Goal: Task Accomplishment & Management: Manage account settings

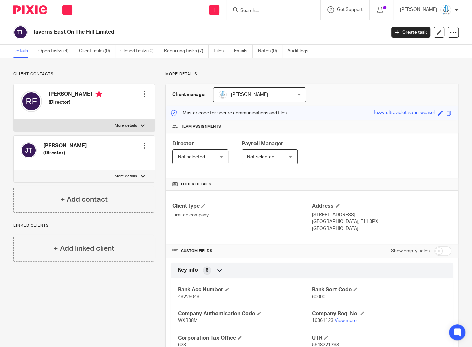
scroll to position [76, 0]
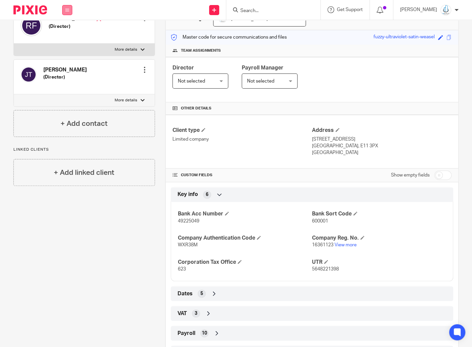
click at [70, 12] on button at bounding box center [67, 10] width 10 height 10
click at [68, 30] on link "Work" at bounding box center [63, 31] width 11 height 5
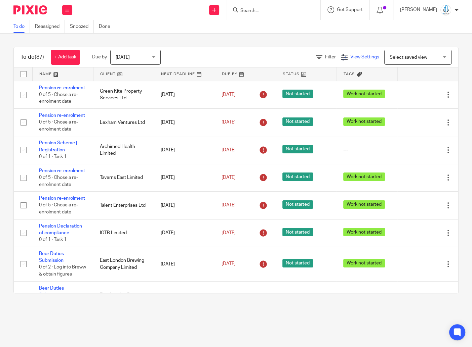
click at [350, 55] on span "View Settings" at bounding box center [364, 57] width 29 height 5
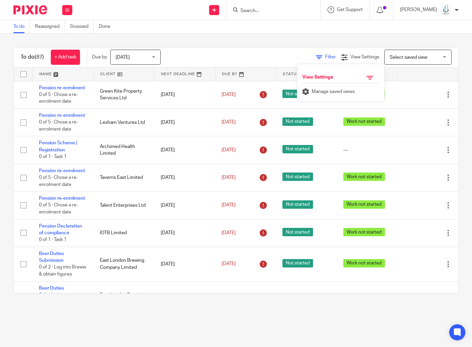
click at [328, 55] on span "Filter" at bounding box center [330, 57] width 11 height 5
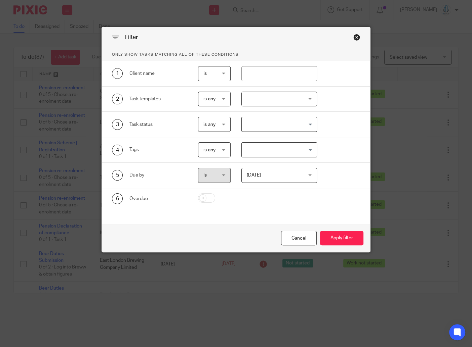
click at [268, 95] on div at bounding box center [279, 99] width 76 height 15
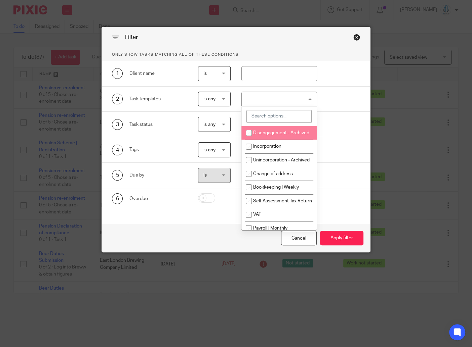
click at [270, 114] on input "search" at bounding box center [278, 116] width 65 height 13
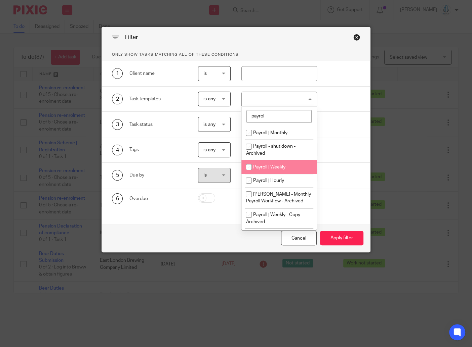
type input "payrol"
click at [266, 164] on li "Payroll | Weekly" at bounding box center [278, 167] width 75 height 14
checkbox input "true"
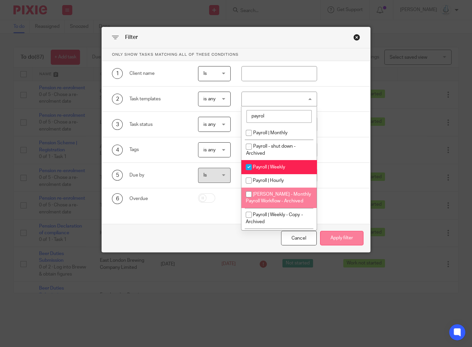
click at [345, 238] on button "Apply filter" at bounding box center [341, 238] width 43 height 14
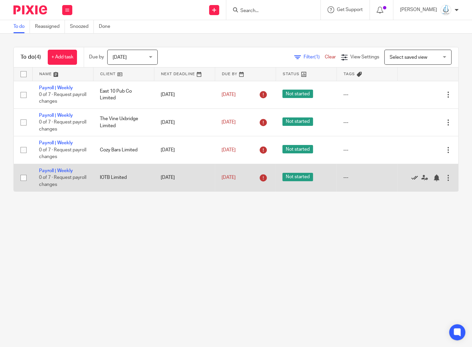
click at [412, 179] on icon at bounding box center [414, 178] width 7 height 7
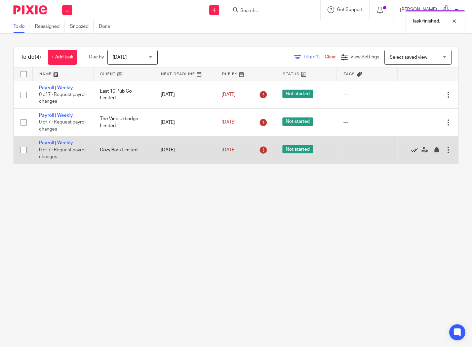
click at [413, 153] on icon at bounding box center [414, 150] width 7 height 7
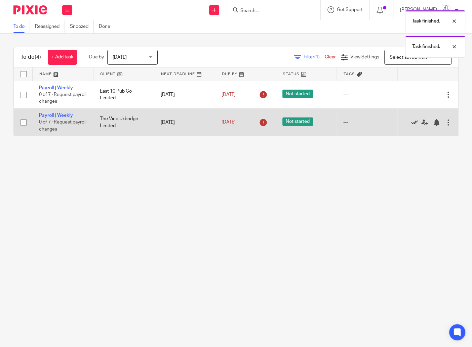
click at [412, 123] on icon at bounding box center [414, 122] width 7 height 7
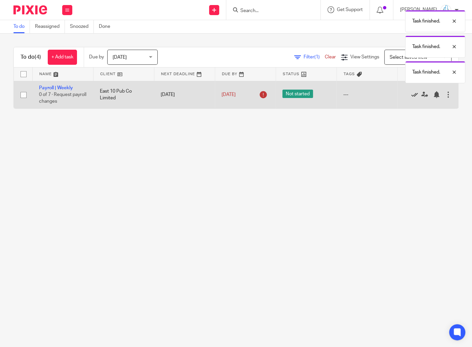
click at [414, 94] on icon at bounding box center [414, 94] width 7 height 7
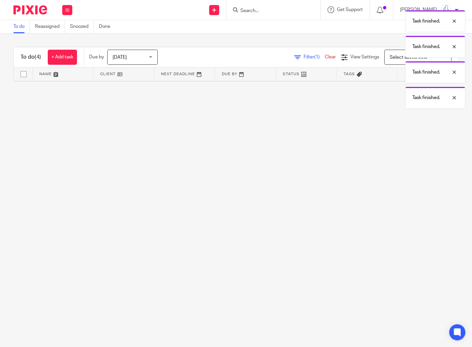
click at [309, 56] on div "Task finished. Task finished. Task finished. Task finished." at bounding box center [350, 58] width 229 height 102
click at [302, 58] on div "Task finished. Task finished. Task finished. Task finished." at bounding box center [350, 58] width 229 height 102
click at [326, 59] on div "Task finished. Task finished. Task finished. Task finished." at bounding box center [350, 58] width 229 height 102
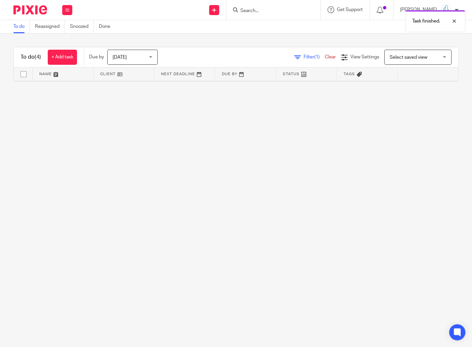
click at [328, 57] on link "Clear" at bounding box center [329, 57] width 11 height 5
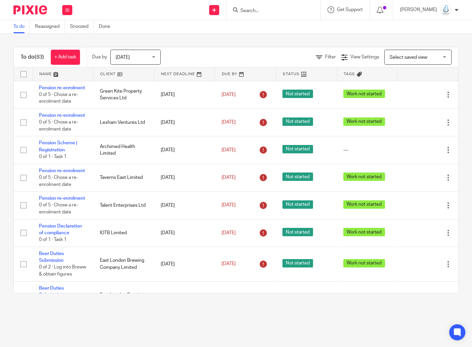
scroll to position [0, 0]
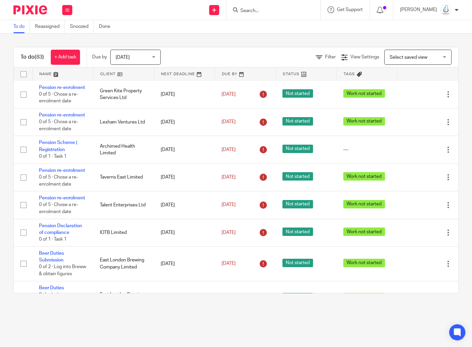
click at [112, 72] on link at bounding box center [123, 74] width 60 height 13
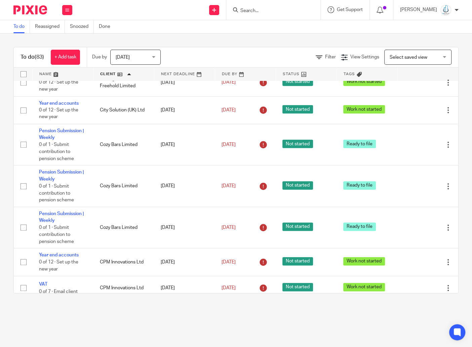
scroll to position [344, 0]
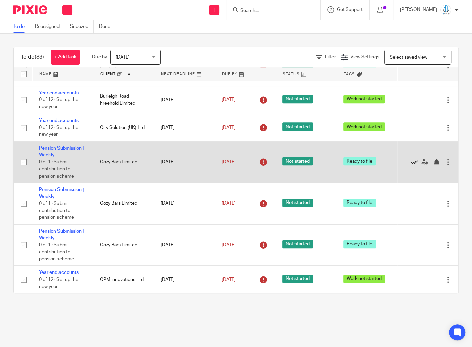
click at [415, 166] on icon at bounding box center [414, 162] width 7 height 7
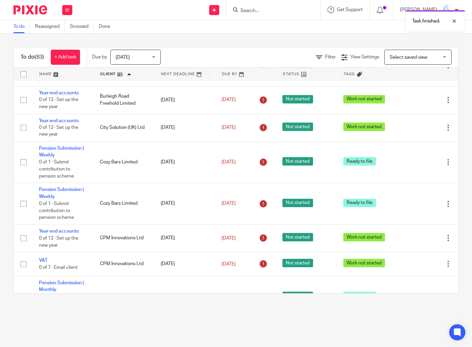
click at [415, 166] on icon at bounding box center [414, 162] width 7 height 7
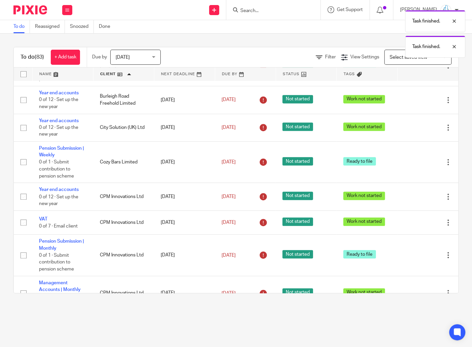
click at [415, 166] on icon at bounding box center [414, 162] width 7 height 7
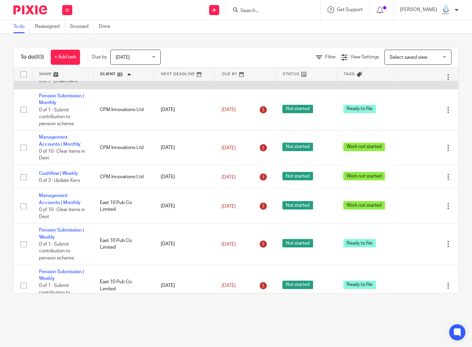
scroll to position [465, 0]
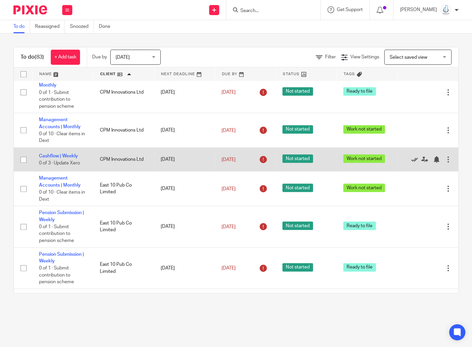
click at [415, 163] on icon at bounding box center [414, 159] width 7 height 7
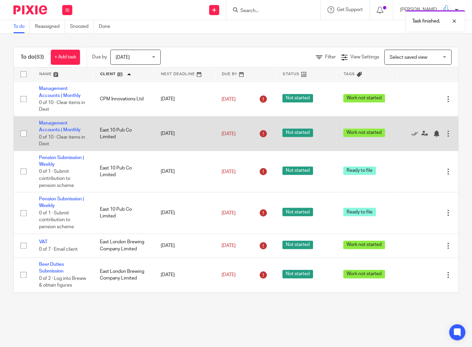
scroll to position [497, 0]
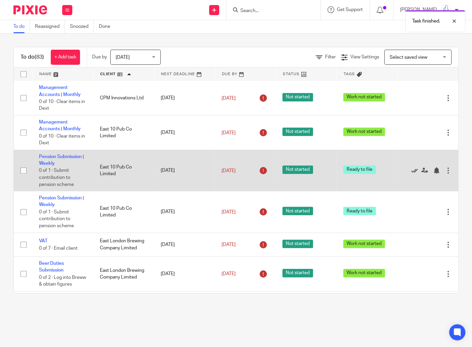
click at [416, 174] on icon at bounding box center [414, 170] width 7 height 7
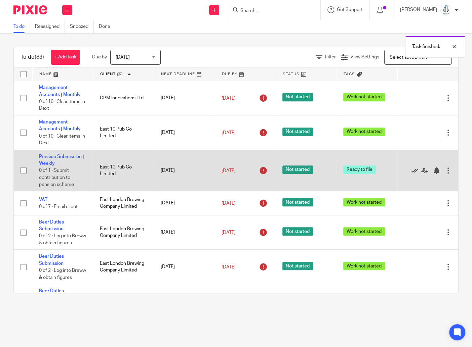
click at [415, 174] on icon at bounding box center [414, 170] width 7 height 7
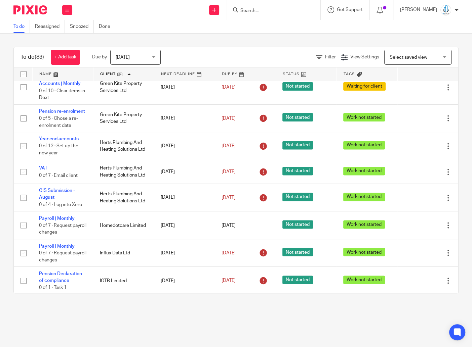
scroll to position [803, 0]
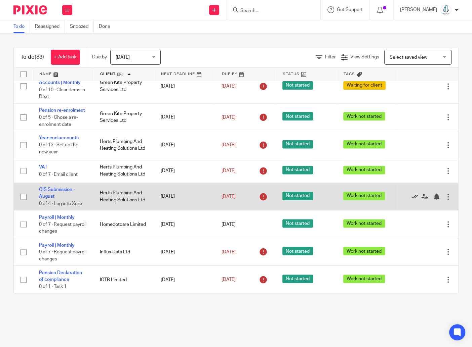
click at [413, 200] on icon at bounding box center [414, 196] width 7 height 7
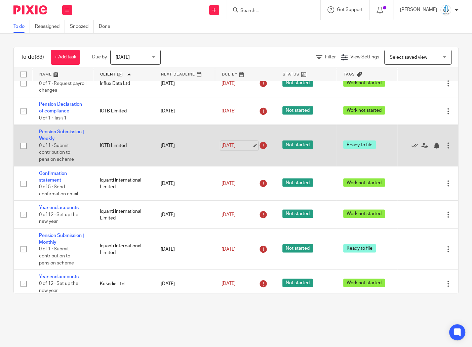
scroll to position [945, 0]
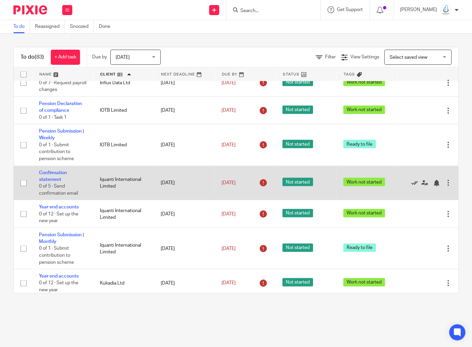
click at [416, 186] on icon at bounding box center [414, 183] width 7 height 7
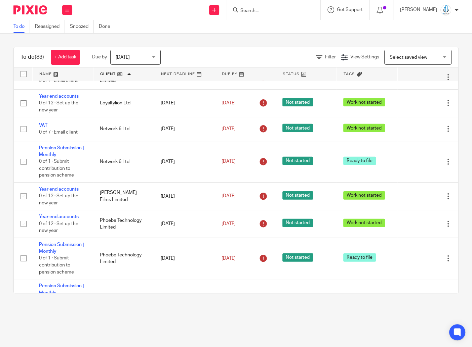
scroll to position [1317, 0]
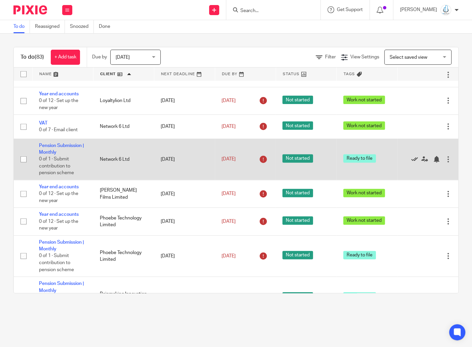
click at [416, 163] on icon at bounding box center [414, 159] width 7 height 7
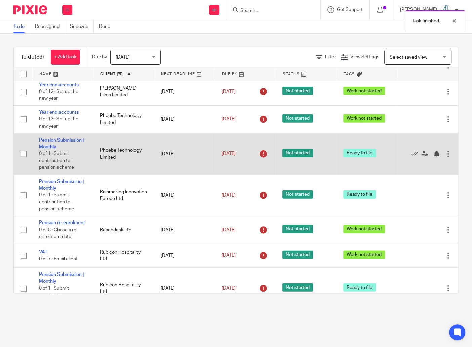
scroll to position [1382, 0]
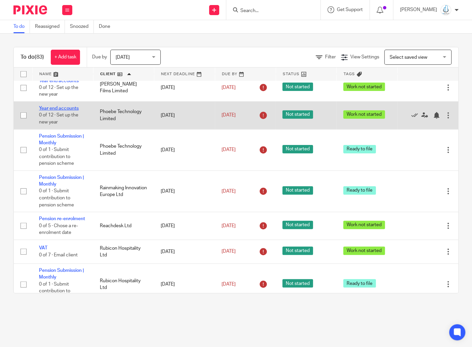
click at [66, 111] on link "Year end accounts" at bounding box center [59, 108] width 40 height 5
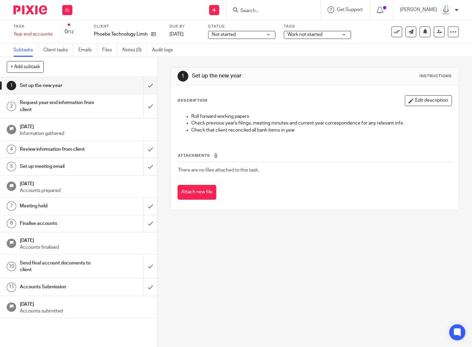
click at [310, 29] on div "Tags Work not started In progress In review In review (client) Ready to file Ur…" at bounding box center [317, 32] width 67 height 16
drag, startPoint x: 311, startPoint y: 33, endPoint x: 312, endPoint y: 37, distance: 3.8
click at [311, 33] on span "Work not started" at bounding box center [304, 34] width 35 height 5
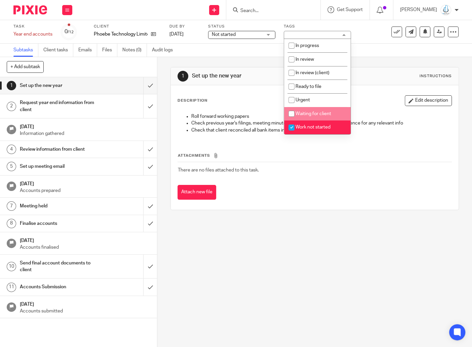
click at [312, 114] on span "Waiting for client" at bounding box center [313, 114] width 36 height 5
checkbox input "true"
click at [312, 127] on li "Work not started" at bounding box center [317, 128] width 67 height 14
checkbox input "false"
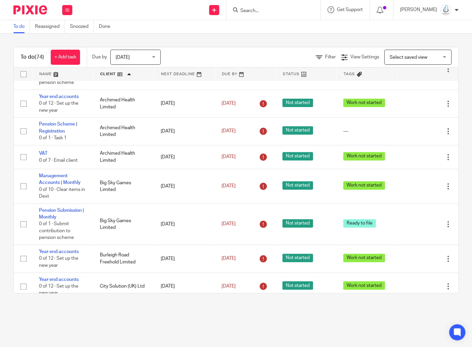
scroll to position [182, 0]
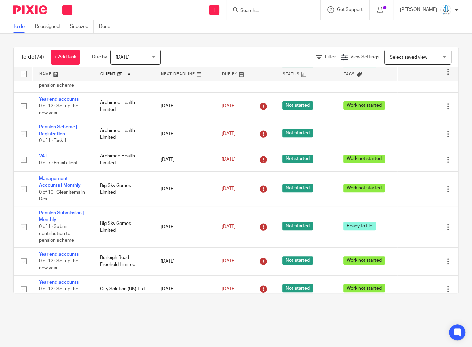
click at [52, 74] on link at bounding box center [63, 74] width 60 height 13
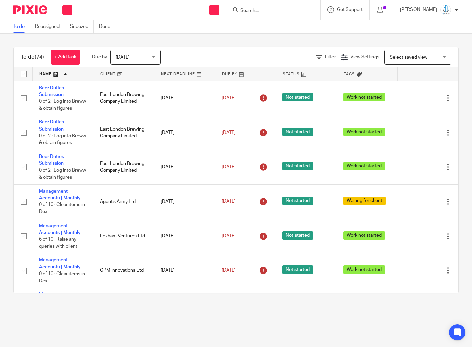
click at [108, 75] on link at bounding box center [123, 74] width 60 height 13
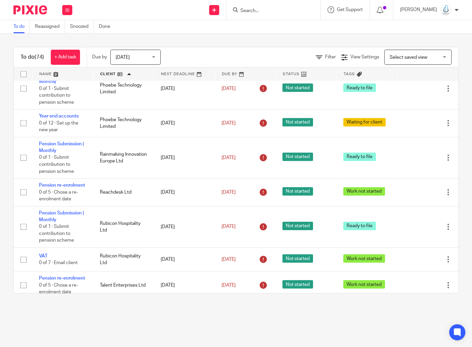
scroll to position [1416, 0]
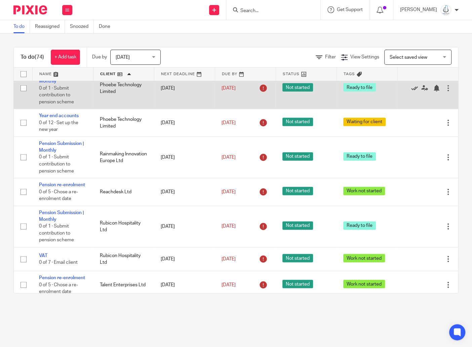
click at [415, 92] on icon at bounding box center [414, 88] width 7 height 7
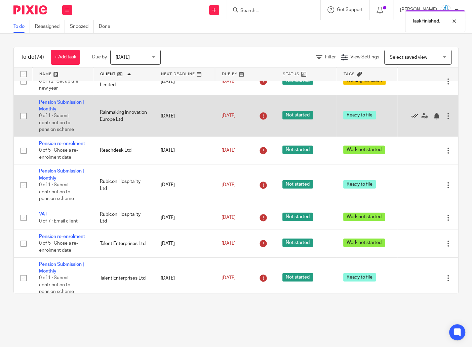
click at [411, 120] on icon at bounding box center [414, 116] width 7 height 7
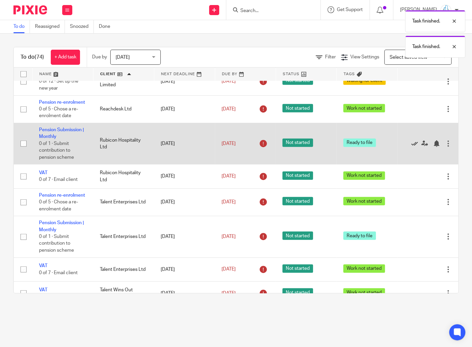
click at [415, 147] on icon at bounding box center [414, 143] width 7 height 7
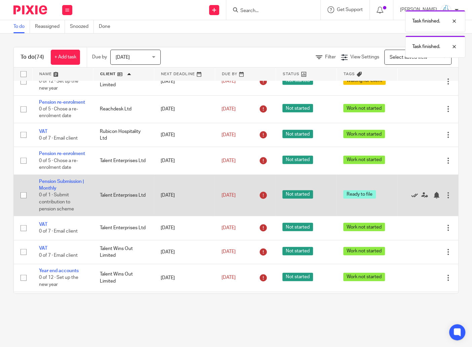
click at [417, 199] on icon at bounding box center [414, 195] width 7 height 7
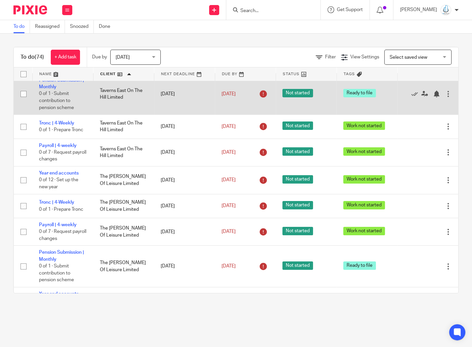
scroll to position [1770, 0]
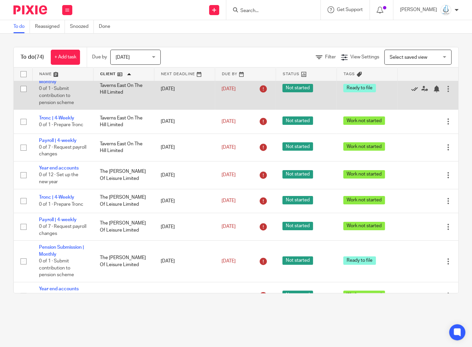
click at [415, 92] on icon at bounding box center [414, 89] width 7 height 7
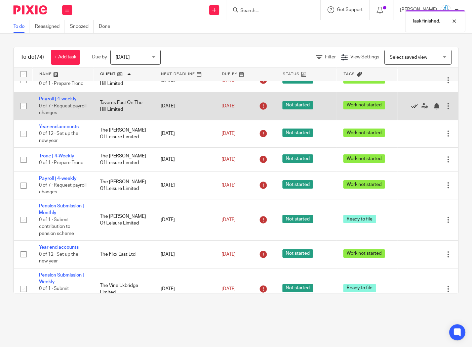
click at [414, 110] on icon at bounding box center [414, 106] width 7 height 7
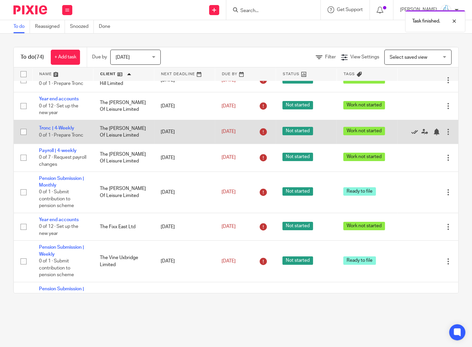
click at [414, 135] on icon at bounding box center [414, 132] width 7 height 7
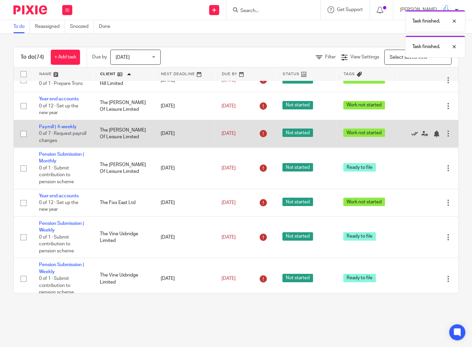
click at [415, 137] on icon at bounding box center [414, 134] width 7 height 7
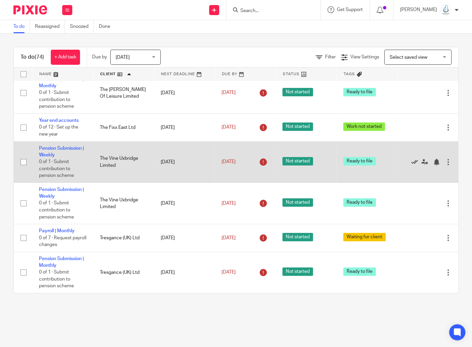
scroll to position [1849, 0]
click at [414, 166] on icon at bounding box center [414, 162] width 7 height 7
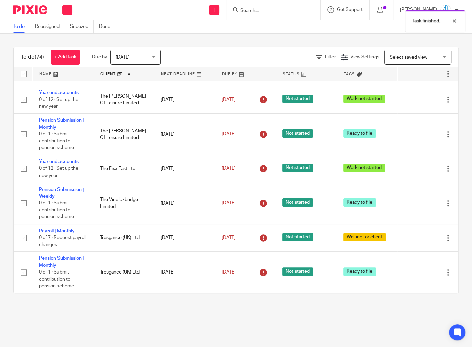
scroll to position [1834, 0]
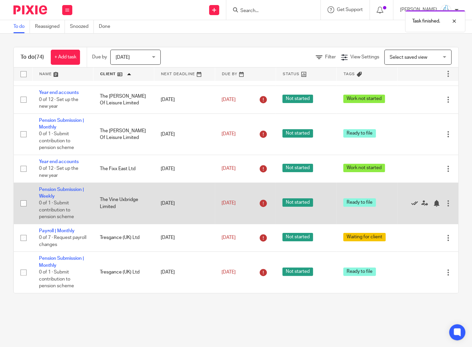
click at [413, 200] on icon at bounding box center [414, 203] width 7 height 7
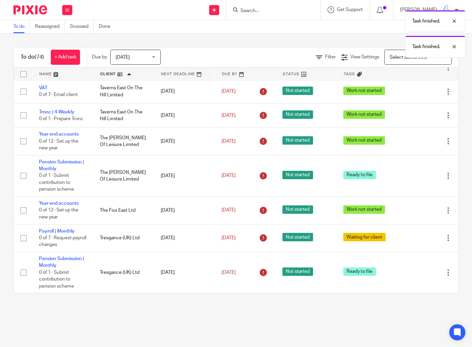
scroll to position [1791, 0]
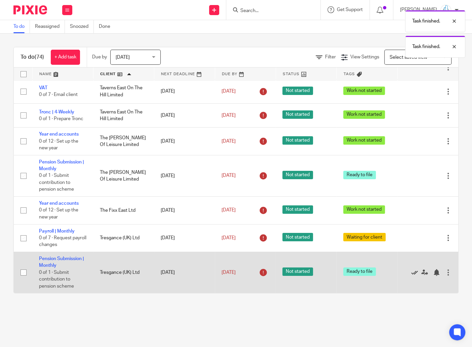
click at [416, 272] on icon at bounding box center [414, 272] width 7 height 7
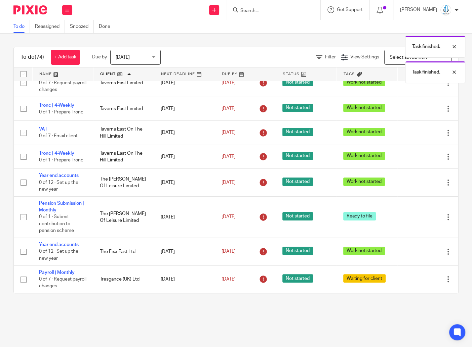
scroll to position [1732, 0]
click at [43, 74] on link at bounding box center [63, 74] width 60 height 13
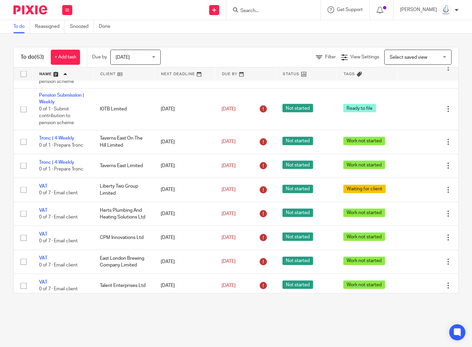
scroll to position [1006, 0]
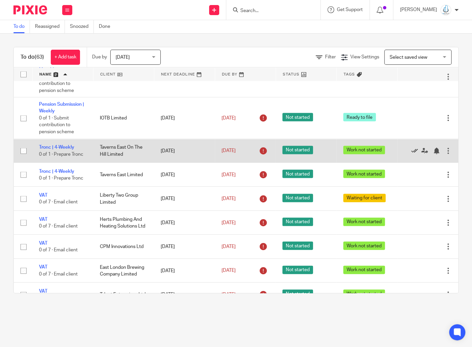
click at [412, 154] on icon at bounding box center [414, 150] width 7 height 7
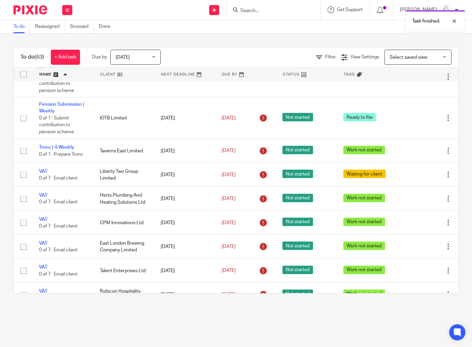
click at [412, 154] on icon at bounding box center [414, 150] width 7 height 7
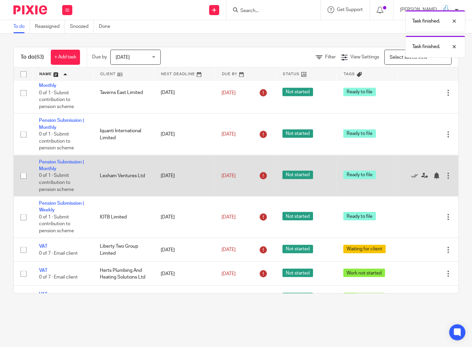
scroll to position [906, 0]
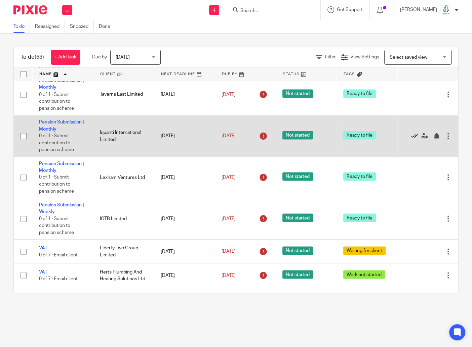
click at [415, 139] on icon at bounding box center [414, 136] width 7 height 7
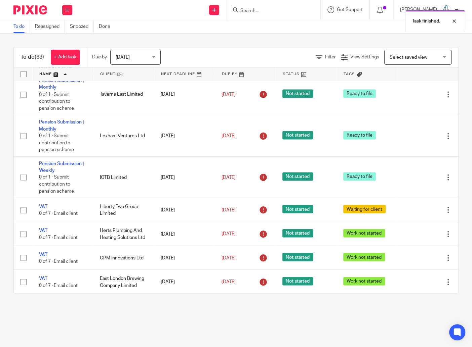
click at [415, 139] on icon at bounding box center [414, 136] width 7 height 7
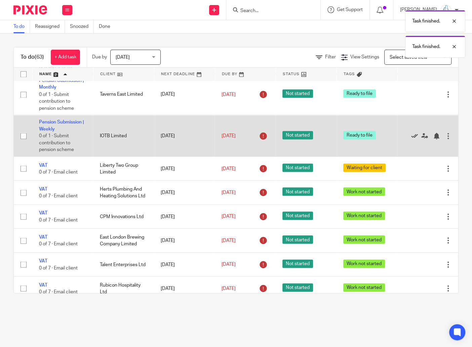
click at [414, 139] on icon at bounding box center [414, 136] width 7 height 7
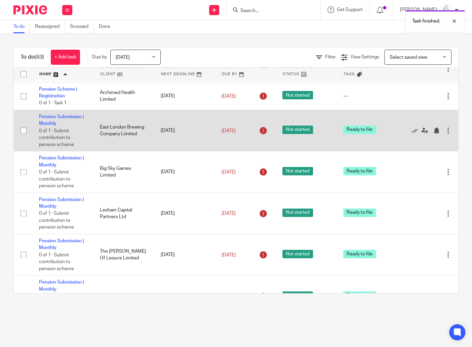
scroll to position [620, 0]
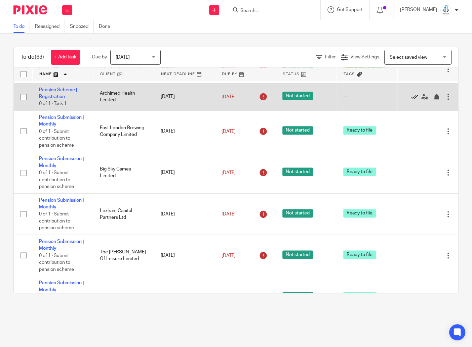
click at [415, 100] on icon at bounding box center [414, 97] width 7 height 7
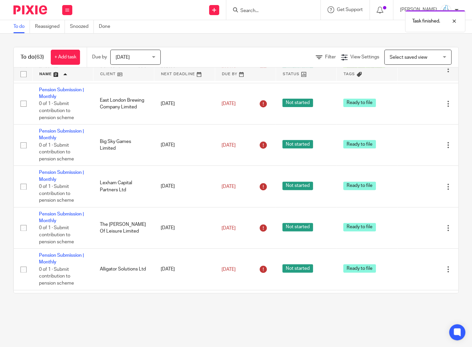
scroll to position [618, 0]
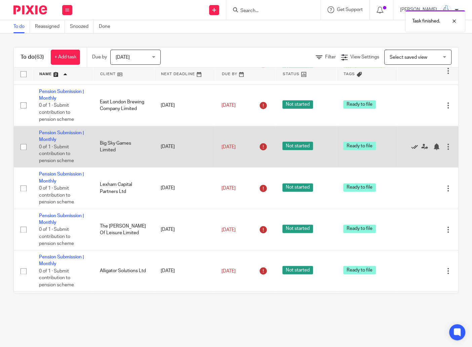
click at [415, 150] on icon at bounding box center [414, 146] width 7 height 7
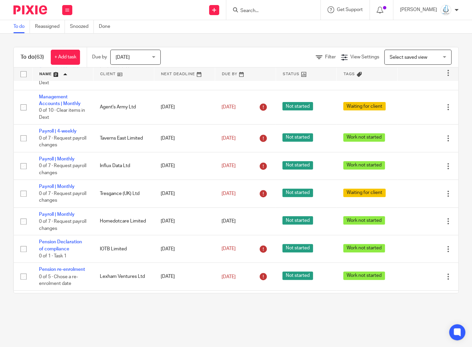
scroll to position [301, 0]
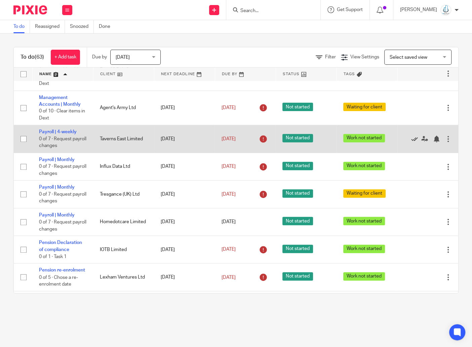
click at [413, 142] on icon at bounding box center [414, 139] width 7 height 7
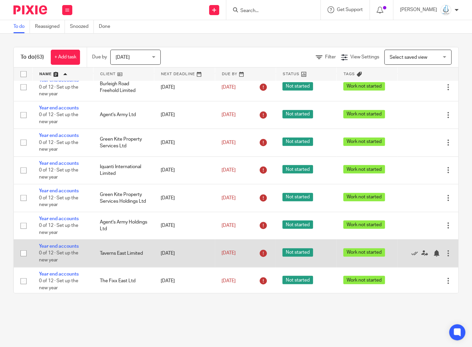
scroll to position [1367, 0]
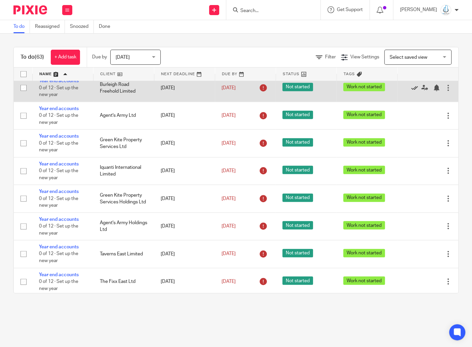
click at [414, 91] on icon at bounding box center [414, 88] width 7 height 7
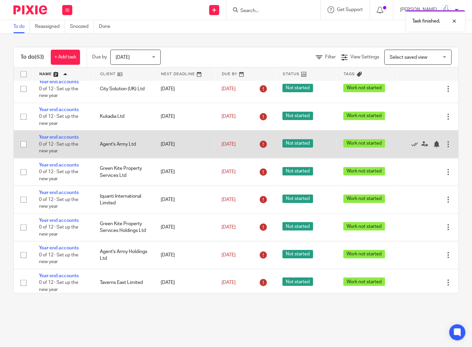
scroll to position [1305, 0]
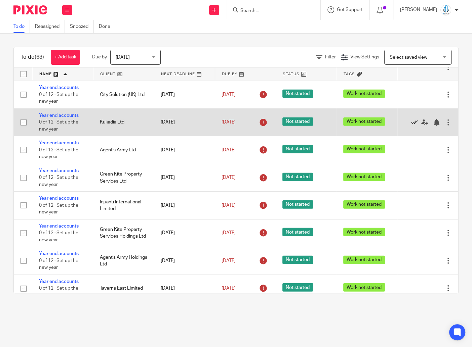
click at [414, 126] on icon at bounding box center [414, 122] width 7 height 7
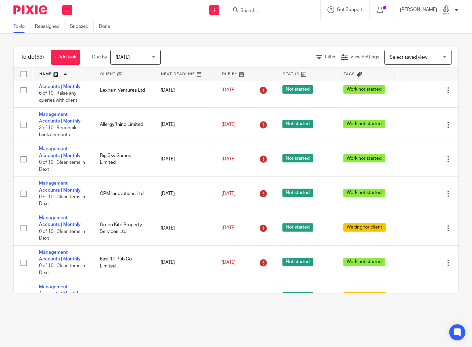
scroll to position [789, 0]
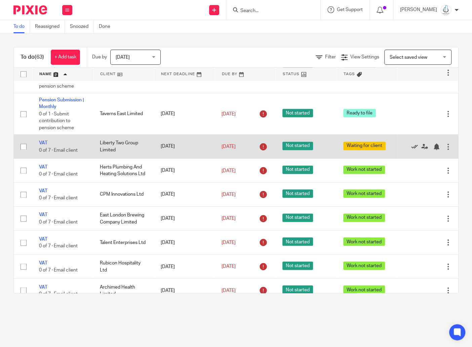
click at [415, 150] on icon at bounding box center [414, 146] width 7 height 7
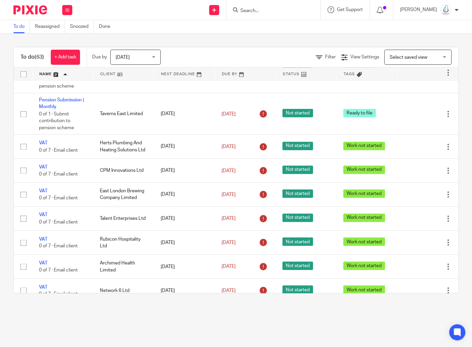
click at [159, 318] on main "To do Reassigned Snoozed Done To do (63) + Add task Due by Today Today Today To…" at bounding box center [236, 173] width 472 height 347
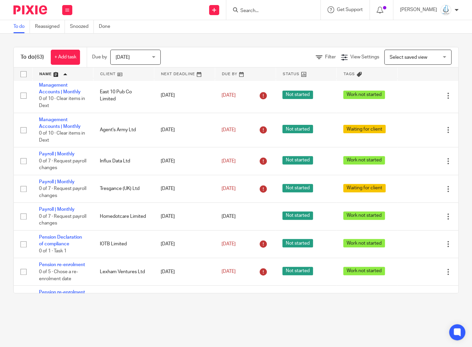
scroll to position [293, 0]
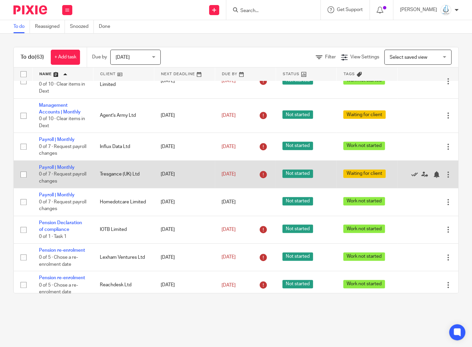
click at [415, 178] on icon at bounding box center [414, 174] width 7 height 7
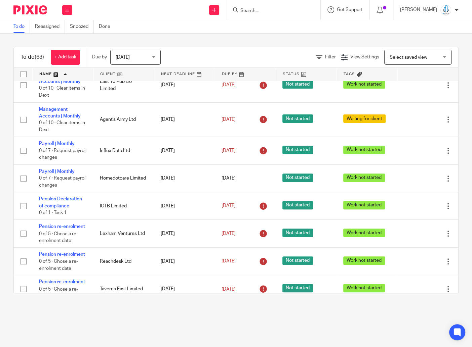
scroll to position [288, 0]
